Goal: Information Seeking & Learning: Check status

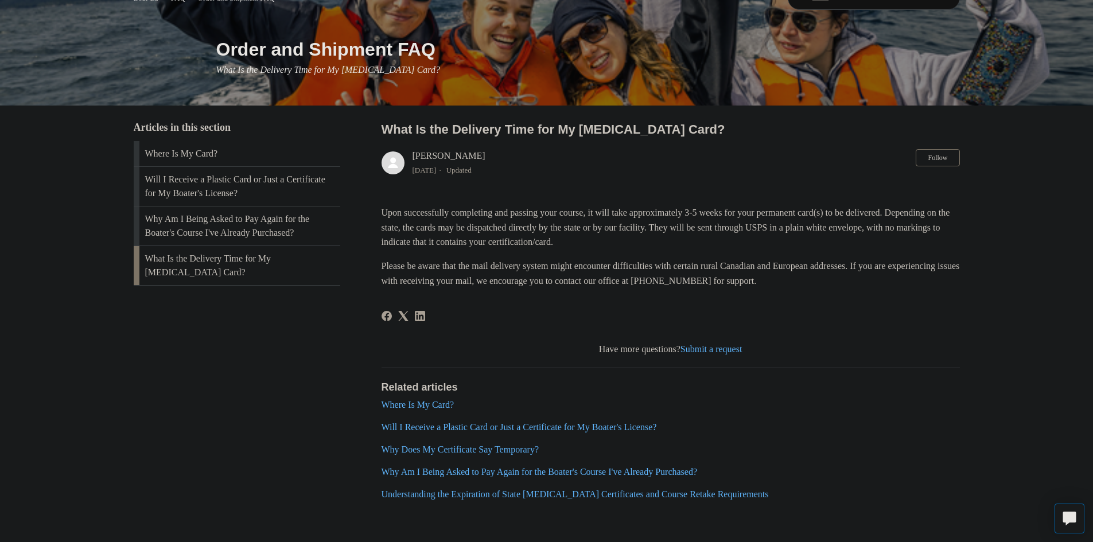
scroll to position [154, 0]
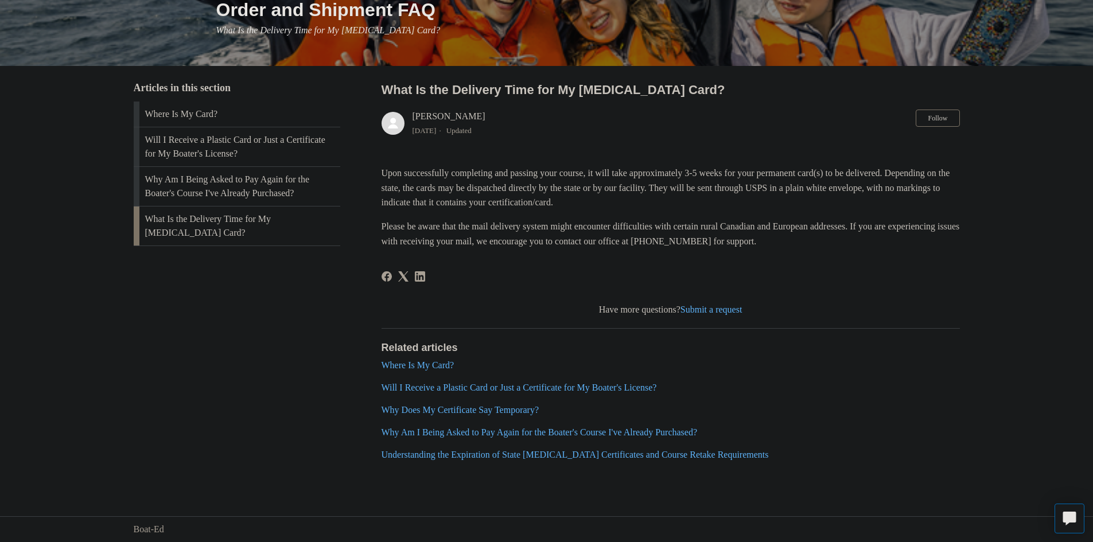
click at [407, 364] on link "Where Is My Card?" at bounding box center [418, 365] width 73 height 10
click at [425, 392] on link "Will I Receive a Plastic Card or Just a Certificate for My Boater's License?" at bounding box center [519, 388] width 275 height 10
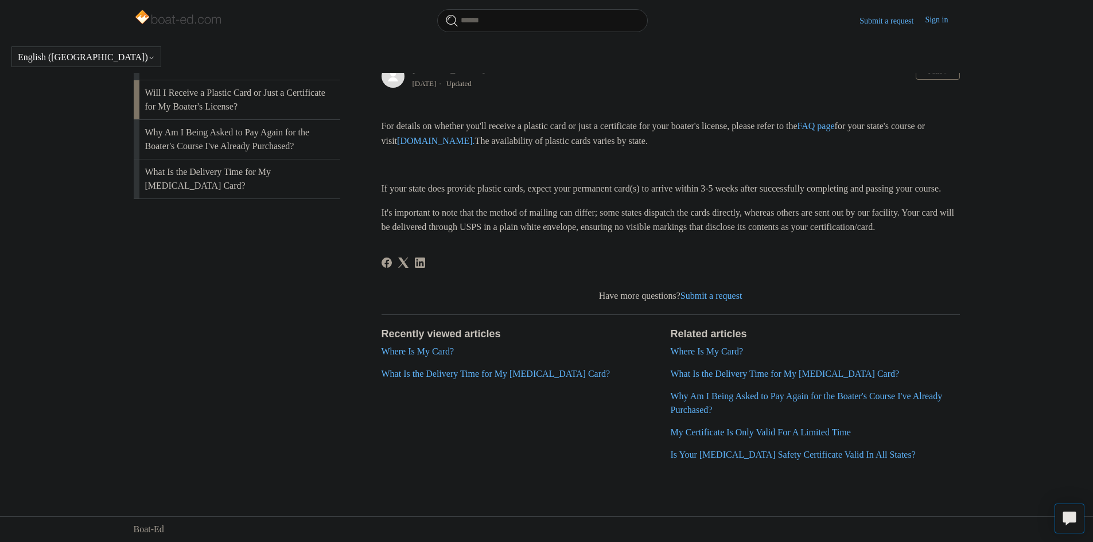
scroll to position [231, 0]
click at [97, 290] on main "Boat-Ed FAQ Order and Shipment FAQ Order and Shipment FAQ Will I Receive a Plas…" at bounding box center [546, 176] width 1093 height 610
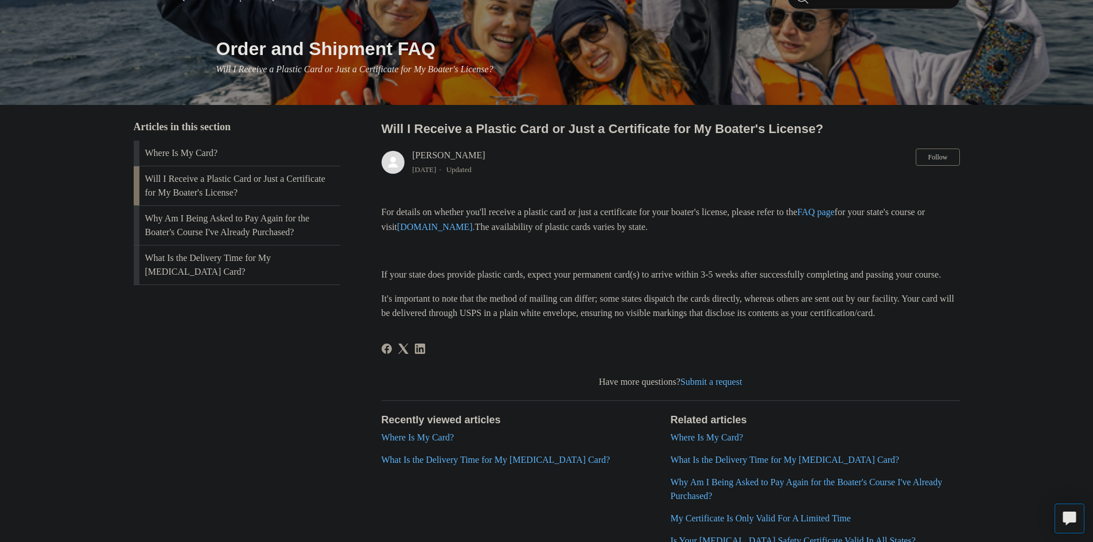
scroll to position [116, 0]
